Goal: Information Seeking & Learning: Learn about a topic

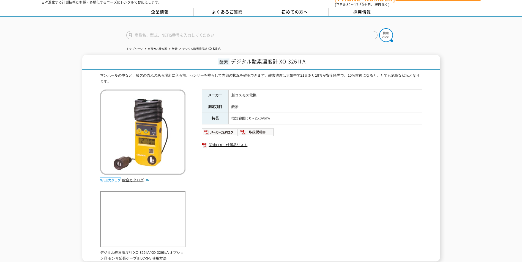
scroll to position [27, 0]
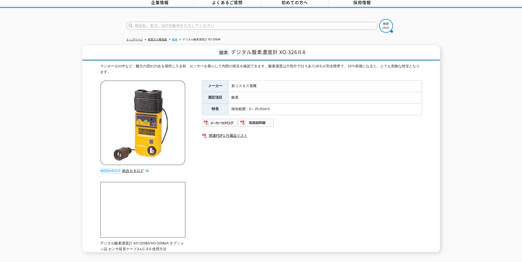
click at [176, 38] on link "酸素" at bounding box center [174, 39] width 5 height 3
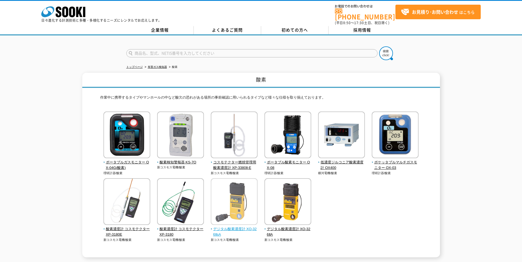
click at [240, 200] on img at bounding box center [234, 202] width 47 height 48
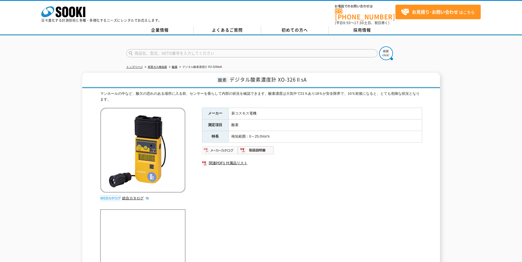
click at [219, 146] on img at bounding box center [220, 150] width 36 height 9
